Goal: Download file/media

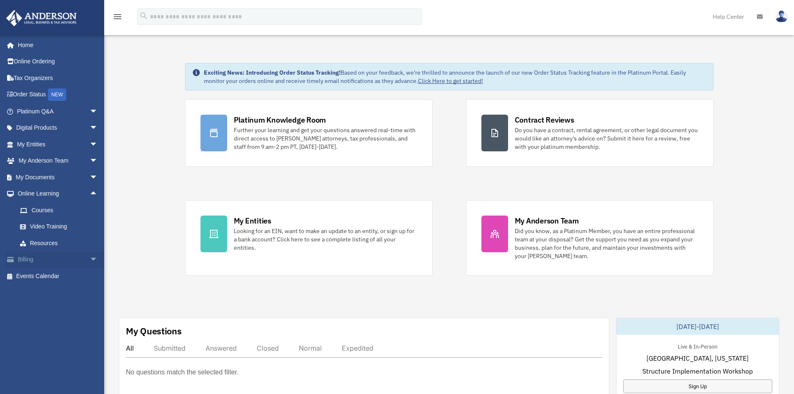
click at [91, 258] on span "arrow_drop_down" at bounding box center [98, 259] width 17 height 17
click at [90, 191] on span "arrow_drop_up" at bounding box center [98, 193] width 17 height 17
click at [90, 191] on span "arrow_drop_down" at bounding box center [98, 193] width 17 height 17
click at [90, 176] on span "arrow_drop_down" at bounding box center [98, 177] width 17 height 17
click at [44, 191] on link "Box" at bounding box center [61, 193] width 99 height 17
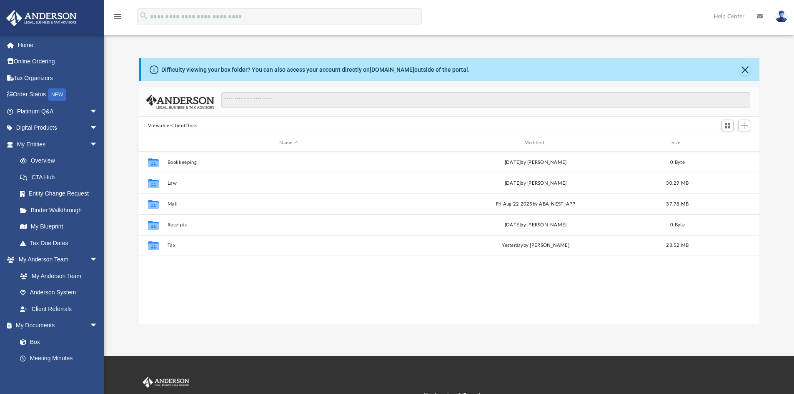
scroll to position [183, 614]
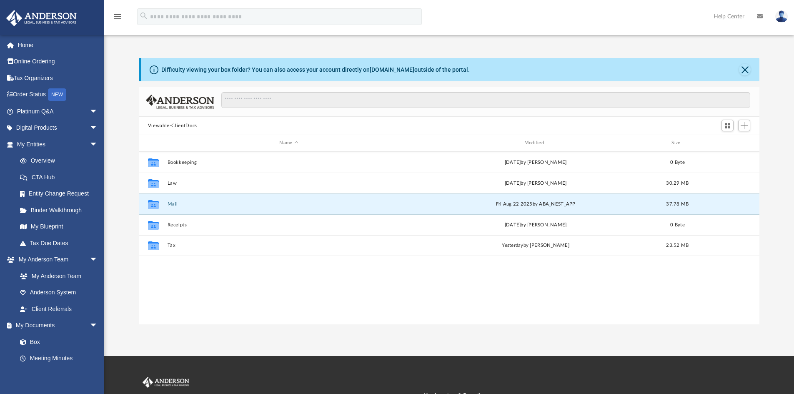
click at [173, 203] on button "Mail" at bounding box center [288, 203] width 243 height 5
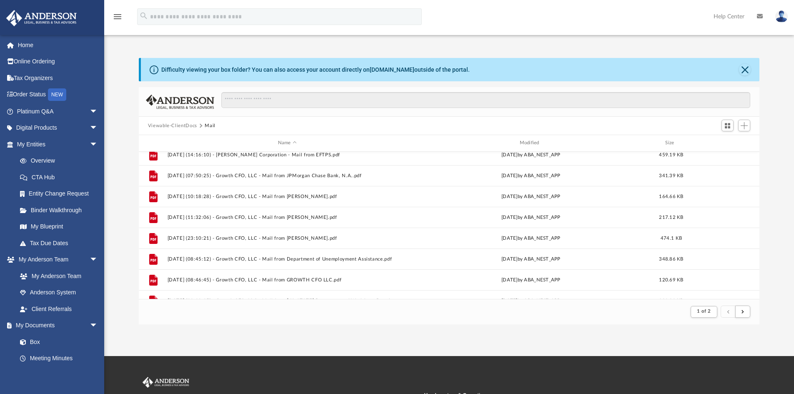
scroll to position [0, 0]
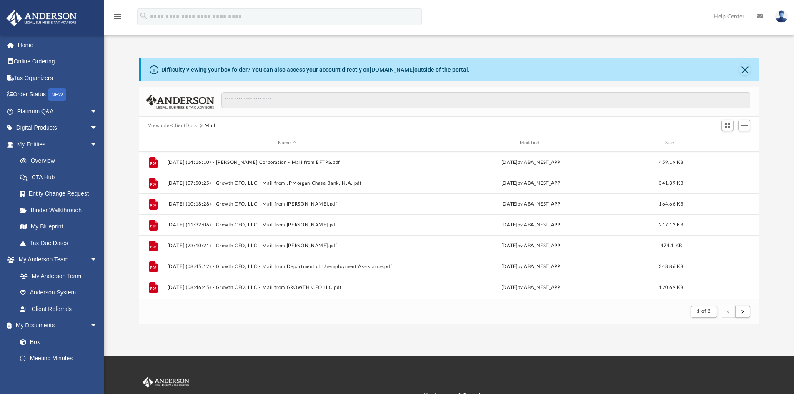
click at [158, 127] on button "Viewable-ClientDocs" at bounding box center [172, 126] width 49 height 8
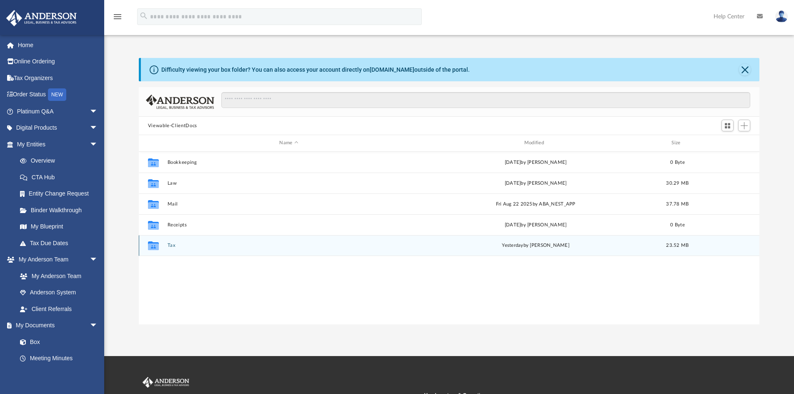
click at [179, 245] on button "Tax" at bounding box center [288, 245] width 243 height 5
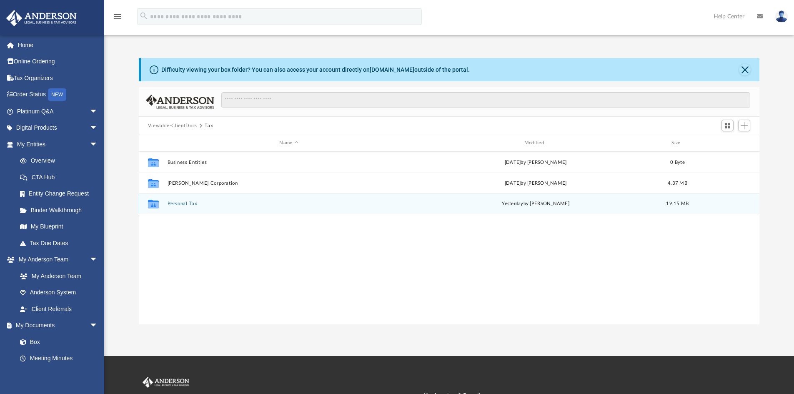
click at [172, 203] on button "Personal Tax" at bounding box center [288, 203] width 243 height 5
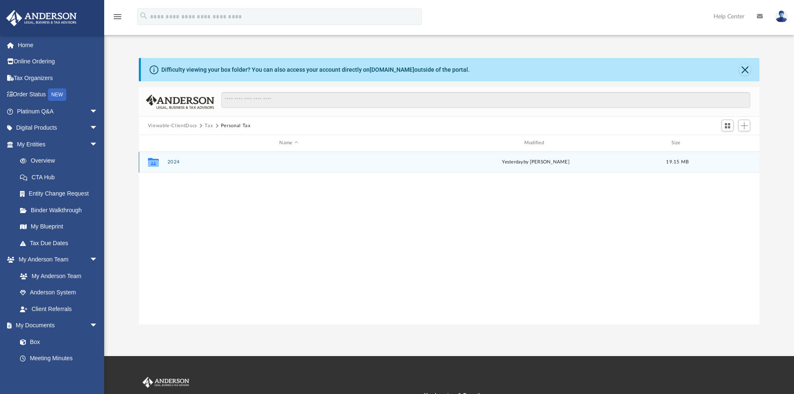
click at [168, 159] on button "2024" at bounding box center [288, 161] width 243 height 5
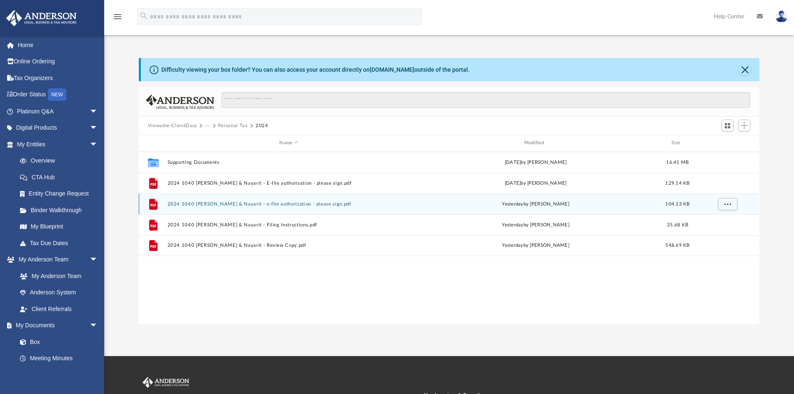
click at [303, 203] on button "2024 1040 McLaren, Kirk & Nayarit - e-file authorization - please sign.pdf" at bounding box center [288, 203] width 243 height 5
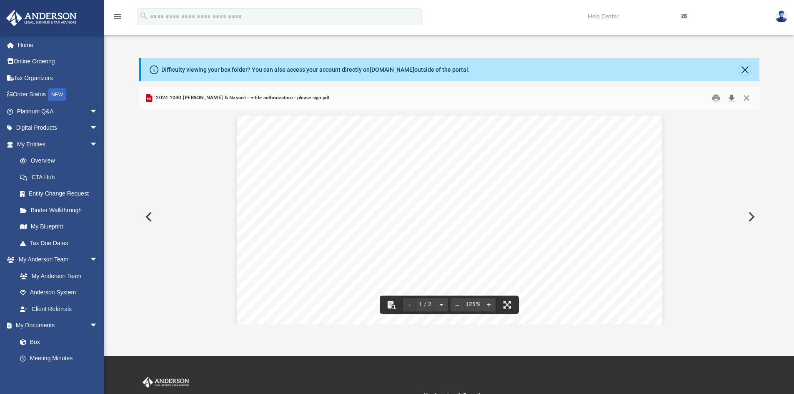
click at [730, 96] on button "Download" at bounding box center [731, 98] width 15 height 13
click at [754, 218] on button "Preview" at bounding box center [750, 216] width 18 height 23
click at [733, 98] on button "Download" at bounding box center [731, 98] width 15 height 13
click at [752, 216] on button "Preview" at bounding box center [750, 216] width 18 height 23
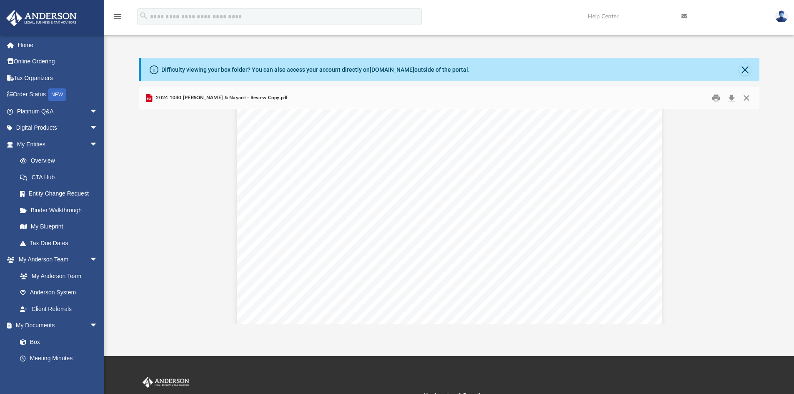
scroll to position [8314, 0]
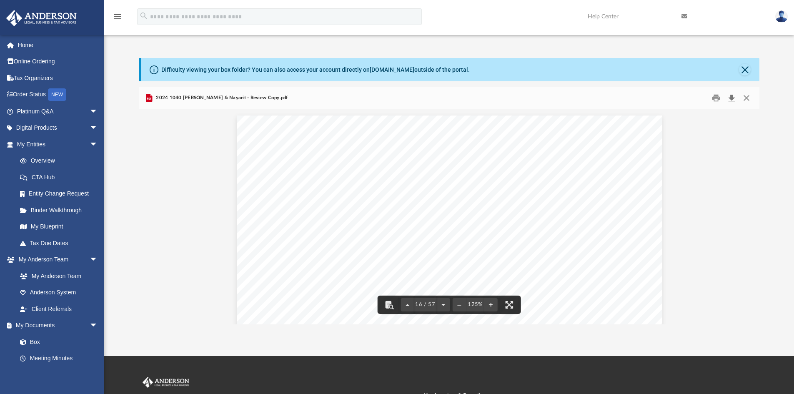
click at [728, 100] on button "Download" at bounding box center [731, 98] width 15 height 13
click at [744, 96] on button "Close" at bounding box center [746, 98] width 15 height 13
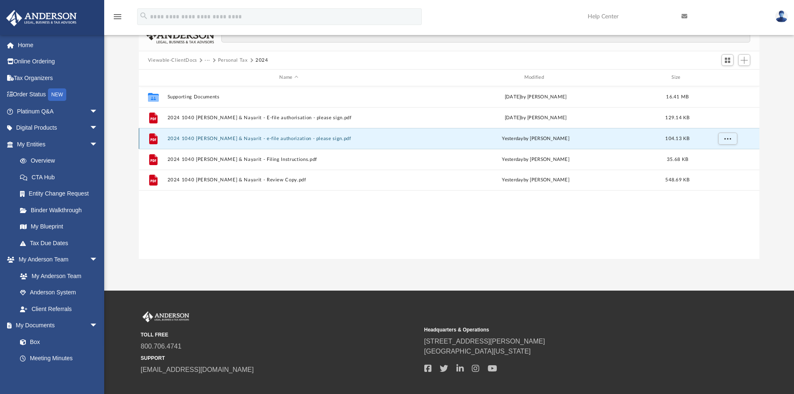
scroll to position [0, 0]
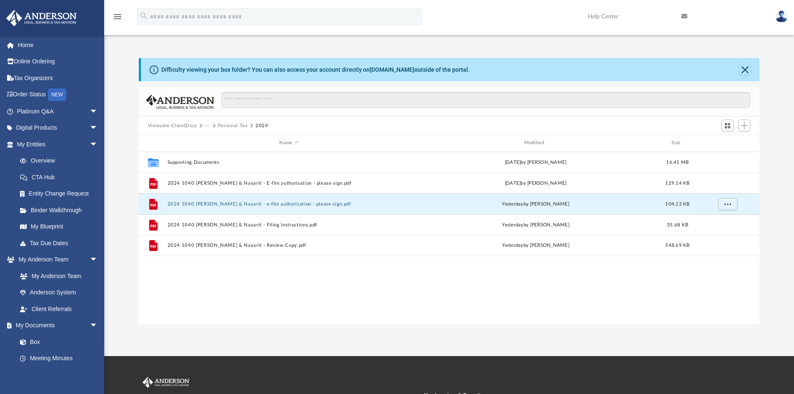
click at [774, 16] on link at bounding box center [781, 16] width 25 height 37
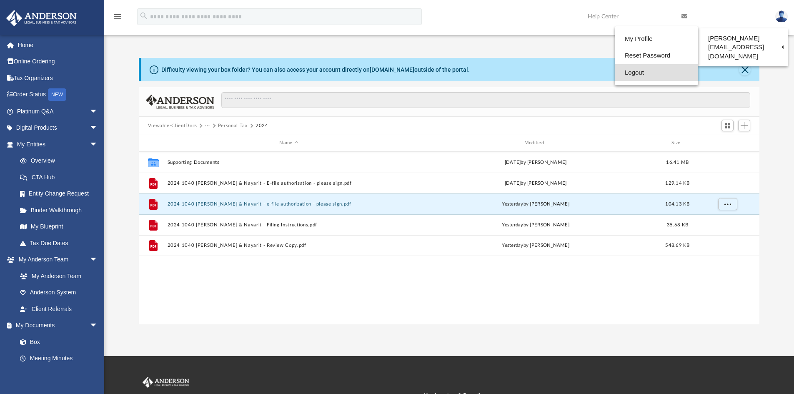
click at [629, 72] on link "Logout" at bounding box center [656, 72] width 83 height 17
